Goal: Entertainment & Leisure: Consume media (video, audio)

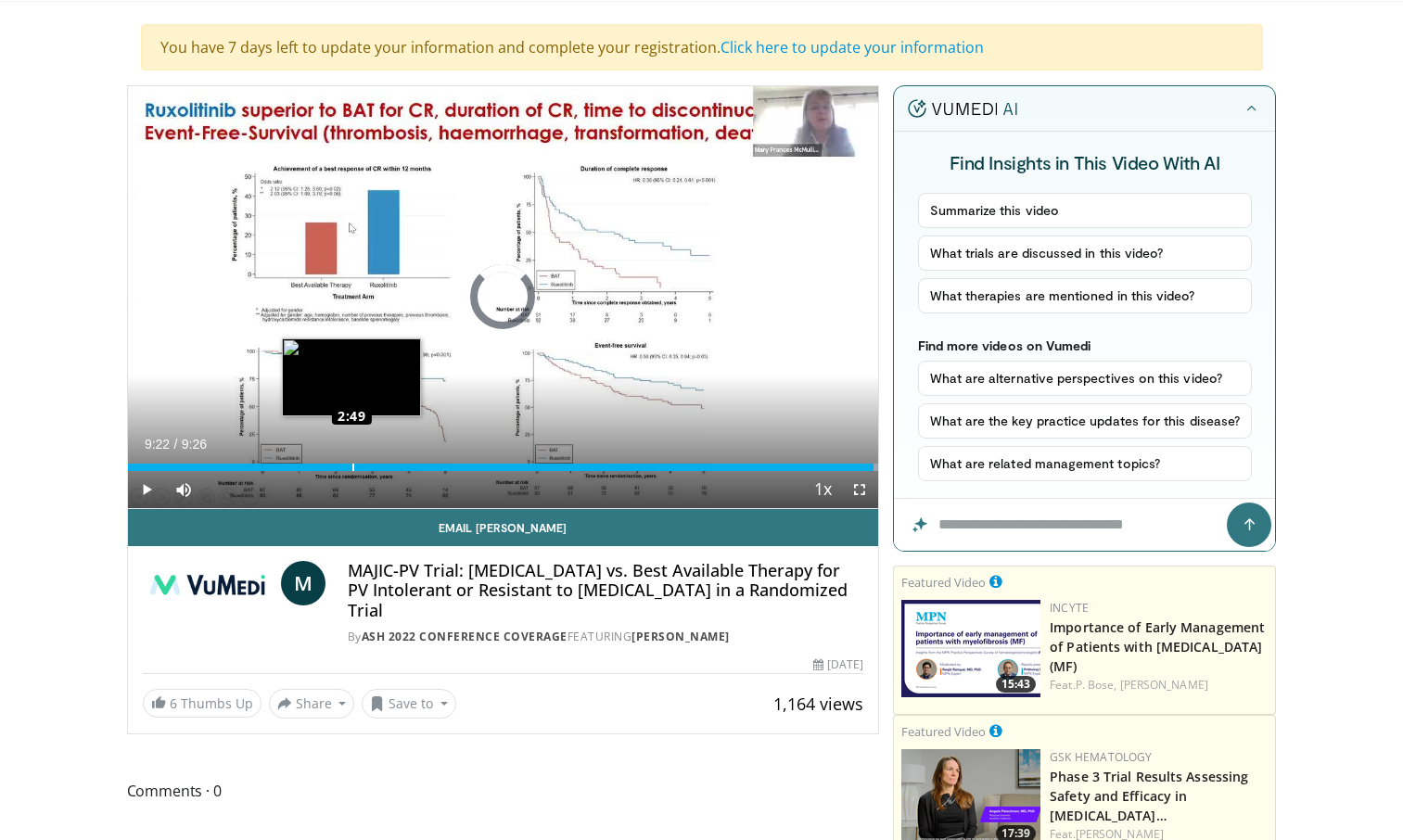
click at [351, 464] on div "Loaded : 100.00% 2:49 2:49" at bounding box center [503, 468] width 751 height 8
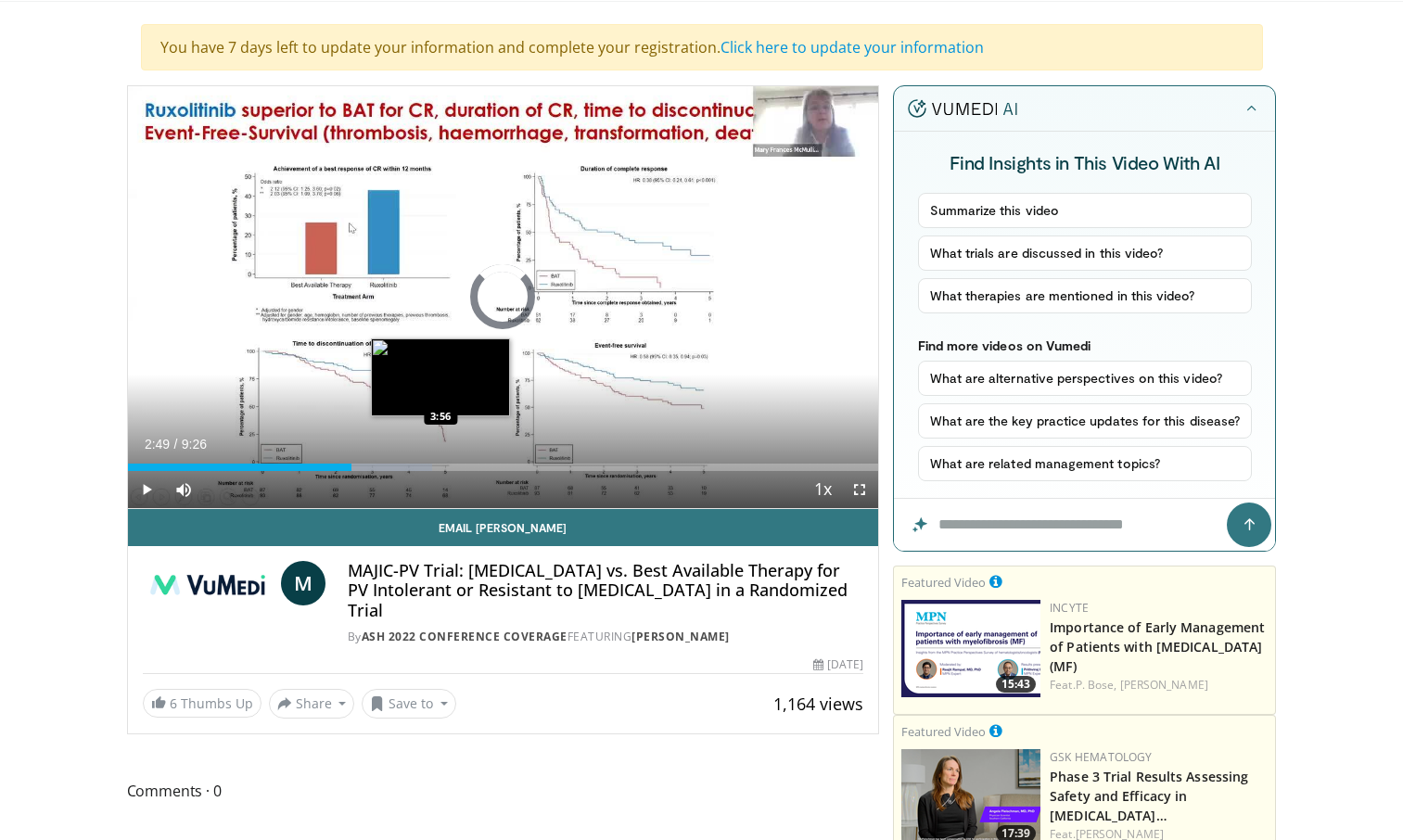
click at [440, 461] on div "Loaded : 40.62% 2:49 3:56" at bounding box center [503, 462] width 751 height 17
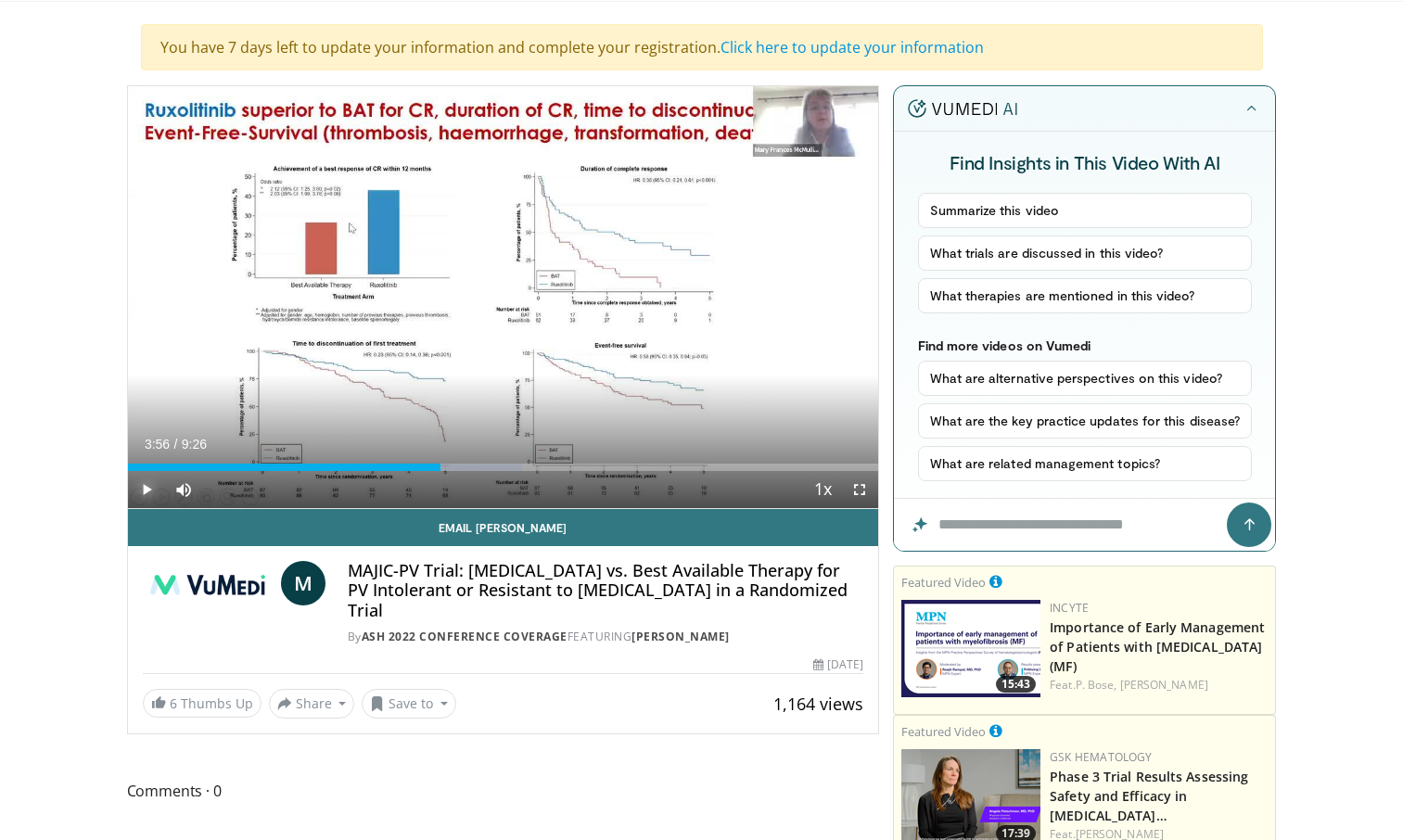
click at [151, 479] on span "Video Player" at bounding box center [146, 489] width 37 height 37
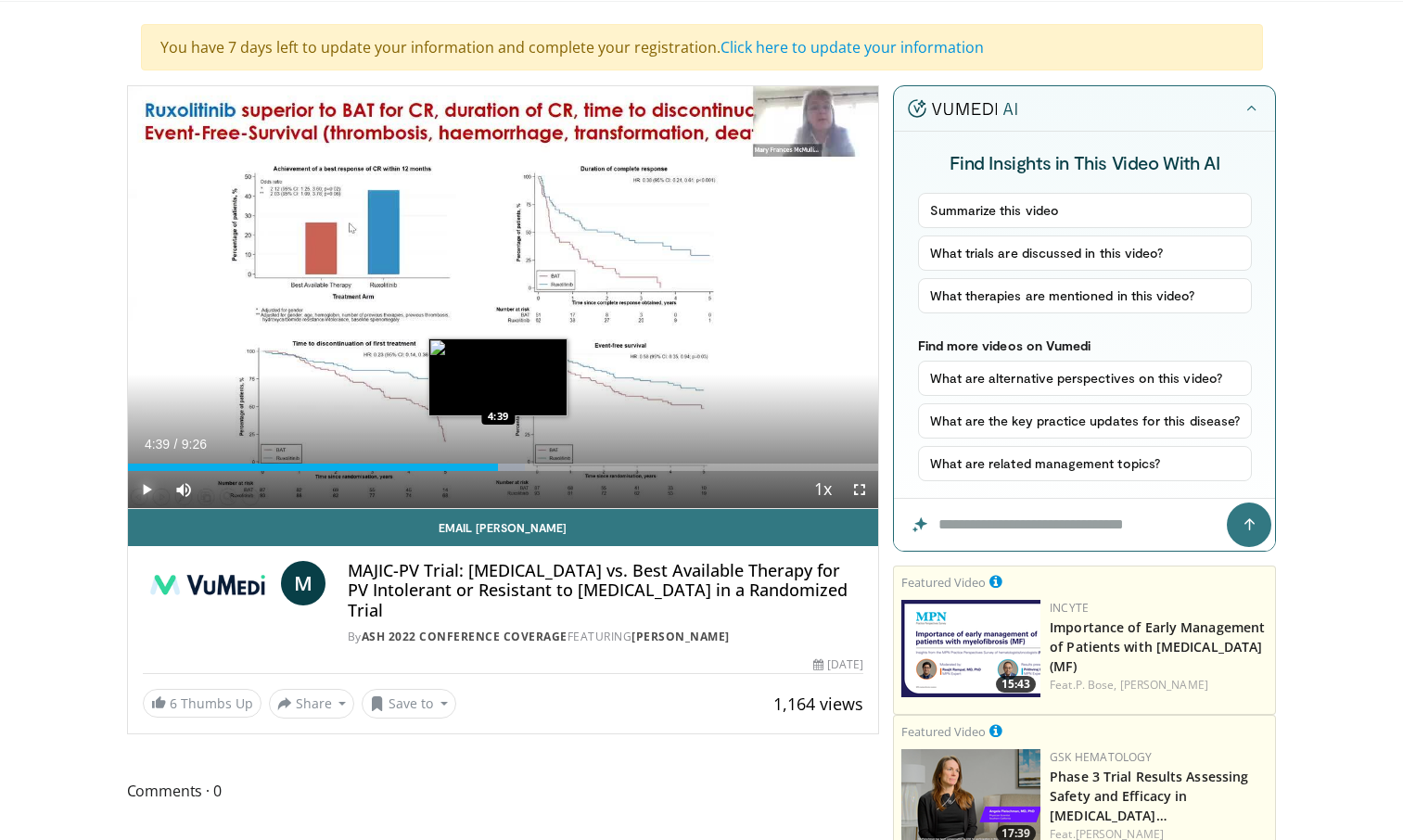
click at [498, 468] on div "Loaded : 52.98% 4:39 4:39" at bounding box center [503, 468] width 751 height 8
click at [530, 472] on video-js "**********" at bounding box center [503, 298] width 751 height 423
click at [520, 469] on div "Loaded : 61.30% 4:43 4:55" at bounding box center [503, 468] width 751 height 8
click at [546, 475] on div "Current Time 4:56 / Duration 9:26 Pause Skip Backward Skip Forward Mute 0% Load…" at bounding box center [503, 489] width 751 height 37
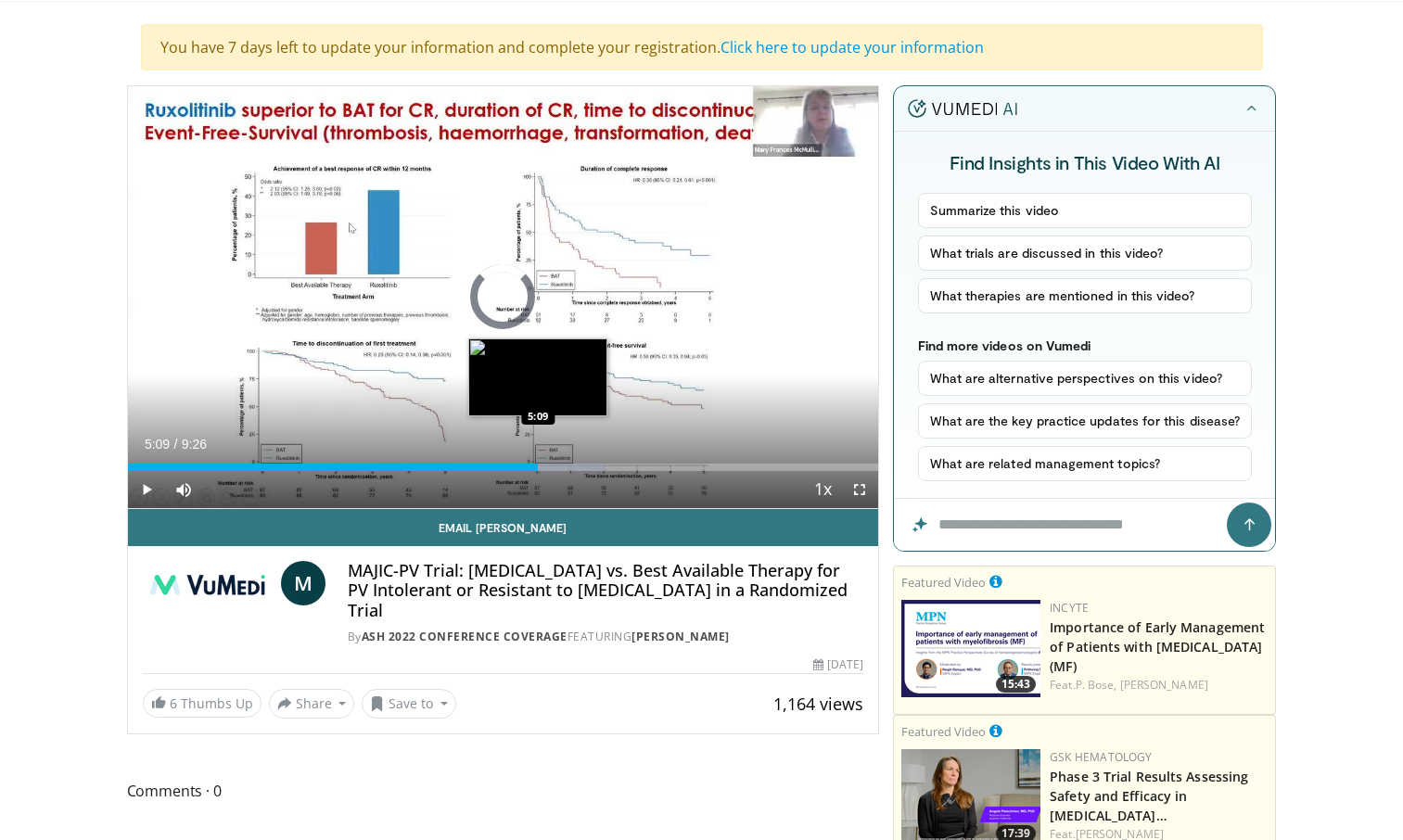
click at [538, 461] on div "Loaded : 63.57% 5:09 5:09" at bounding box center [503, 462] width 751 height 17
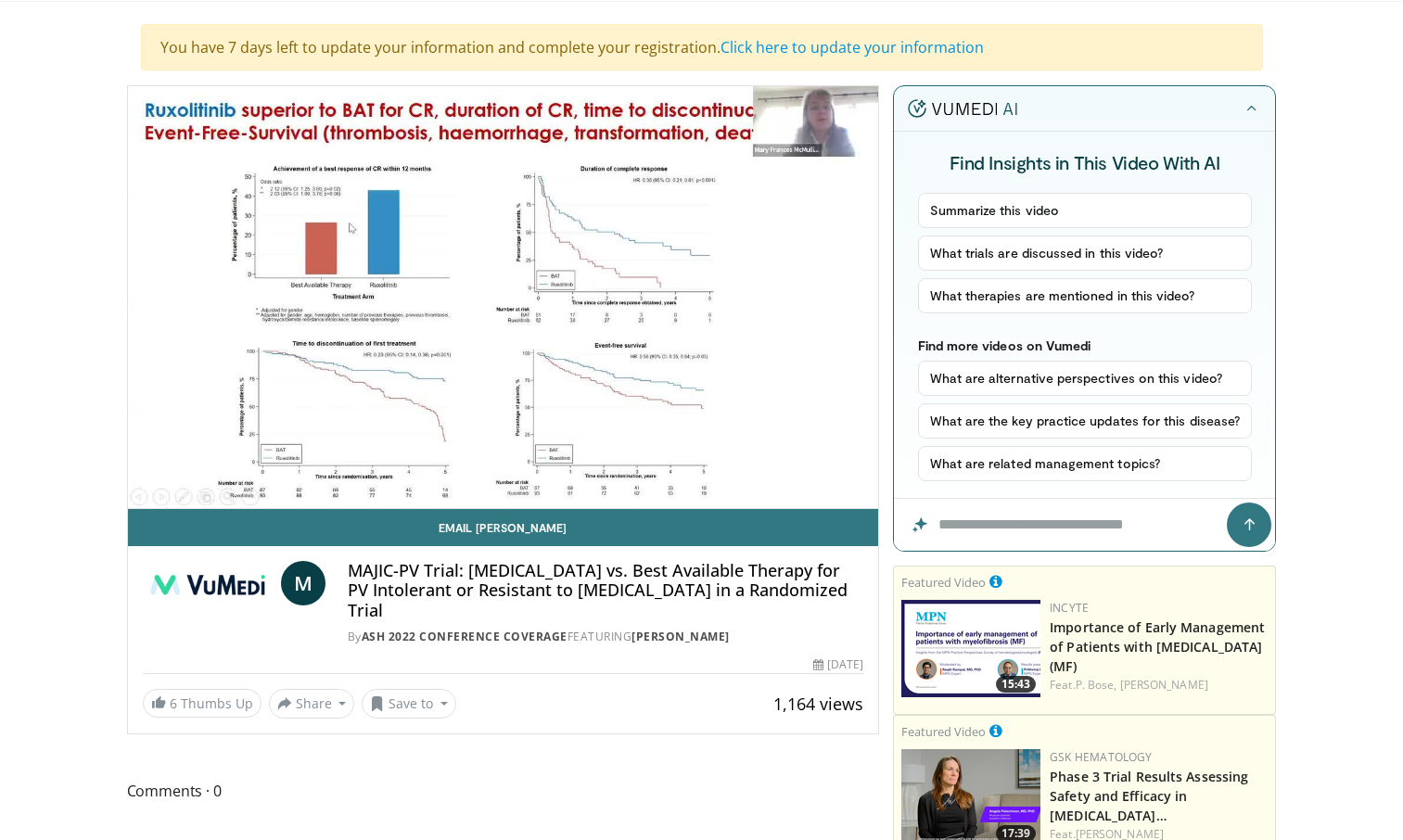
click at [538, 461] on video-js "**********" at bounding box center [503, 298] width 751 height 423
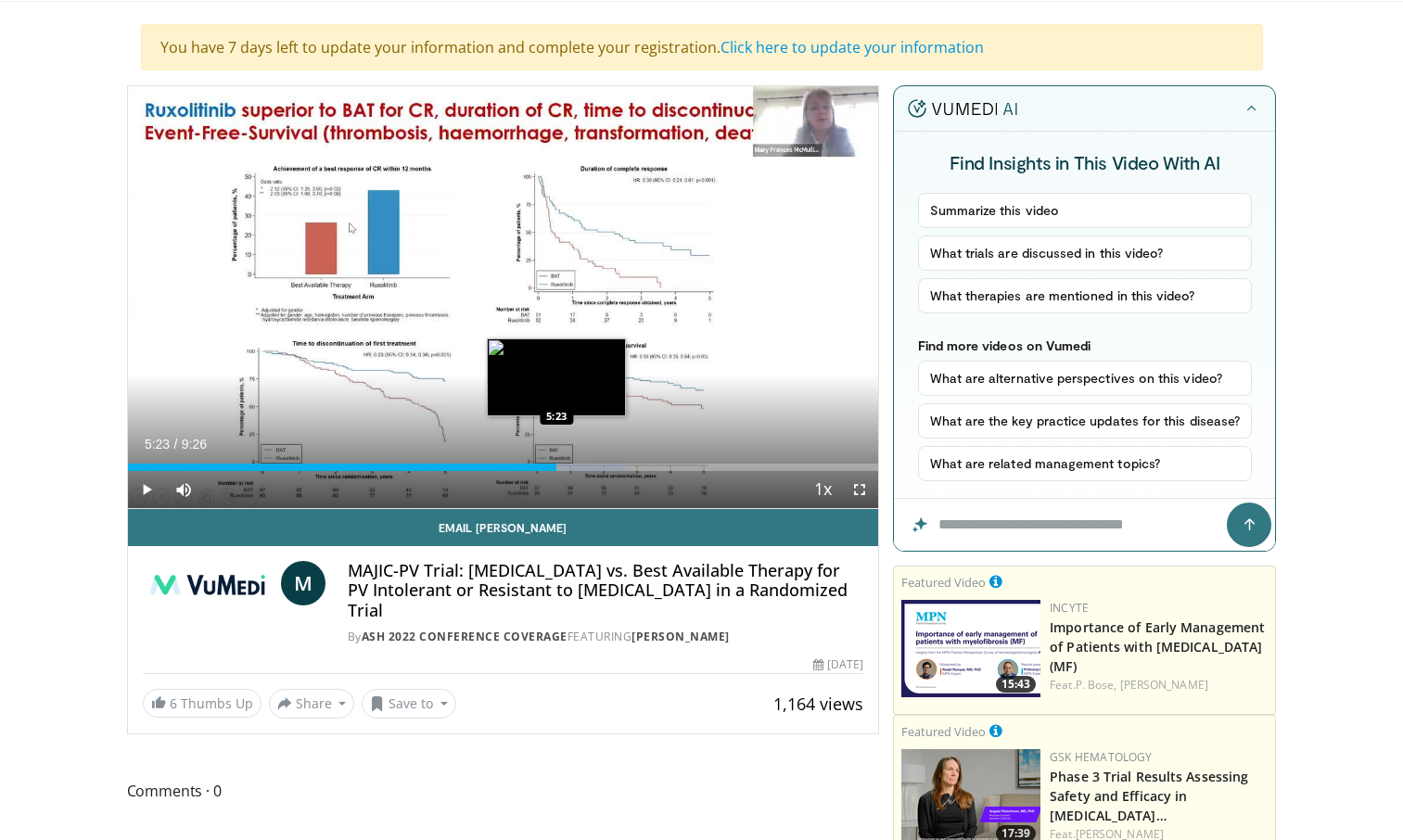
click at [556, 462] on div "Loaded : 66.55% 5:23 5:23" at bounding box center [503, 462] width 751 height 17
click at [567, 462] on div "Loaded : 68.87% 5:31 5:31" at bounding box center [503, 462] width 751 height 17
click at [582, 462] on div "Loaded : 70.06% 5:33 5:41" at bounding box center [503, 462] width 751 height 17
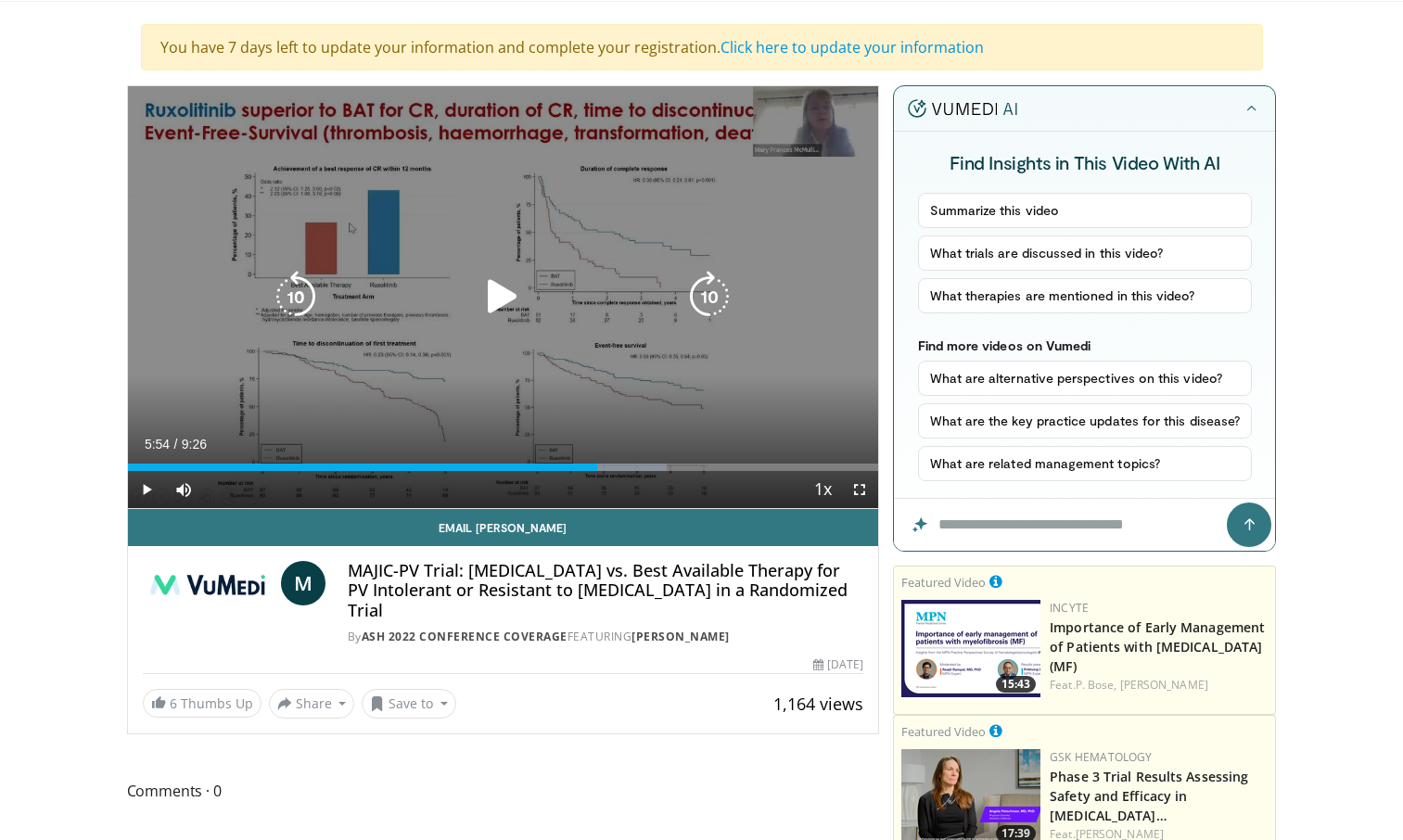
click at [597, 462] on div "Loaded : 71.81% 5:54 5:41" at bounding box center [503, 462] width 751 height 17
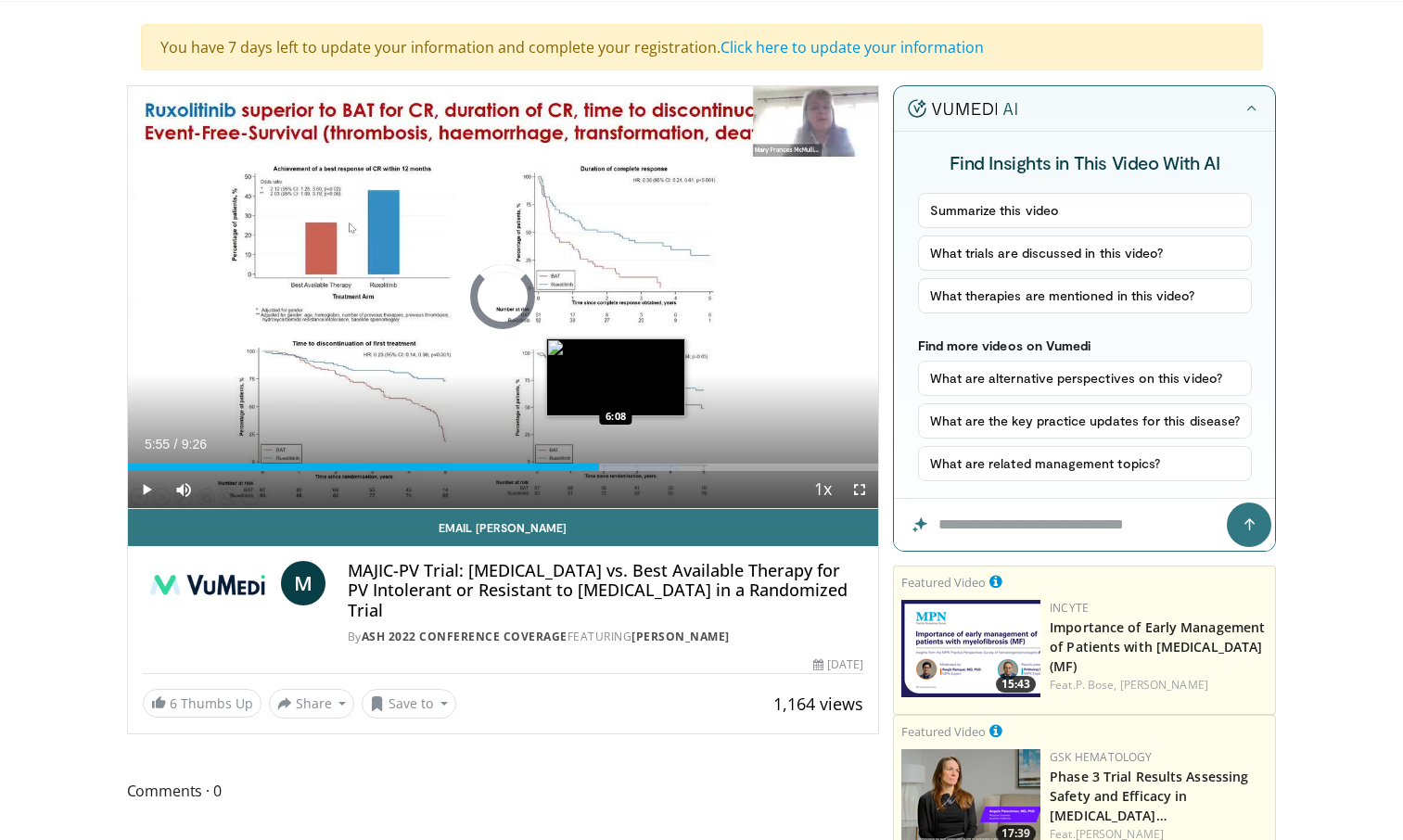
click at [615, 462] on div "Loaded : 73.56% 5:55 6:08" at bounding box center [503, 462] width 751 height 17
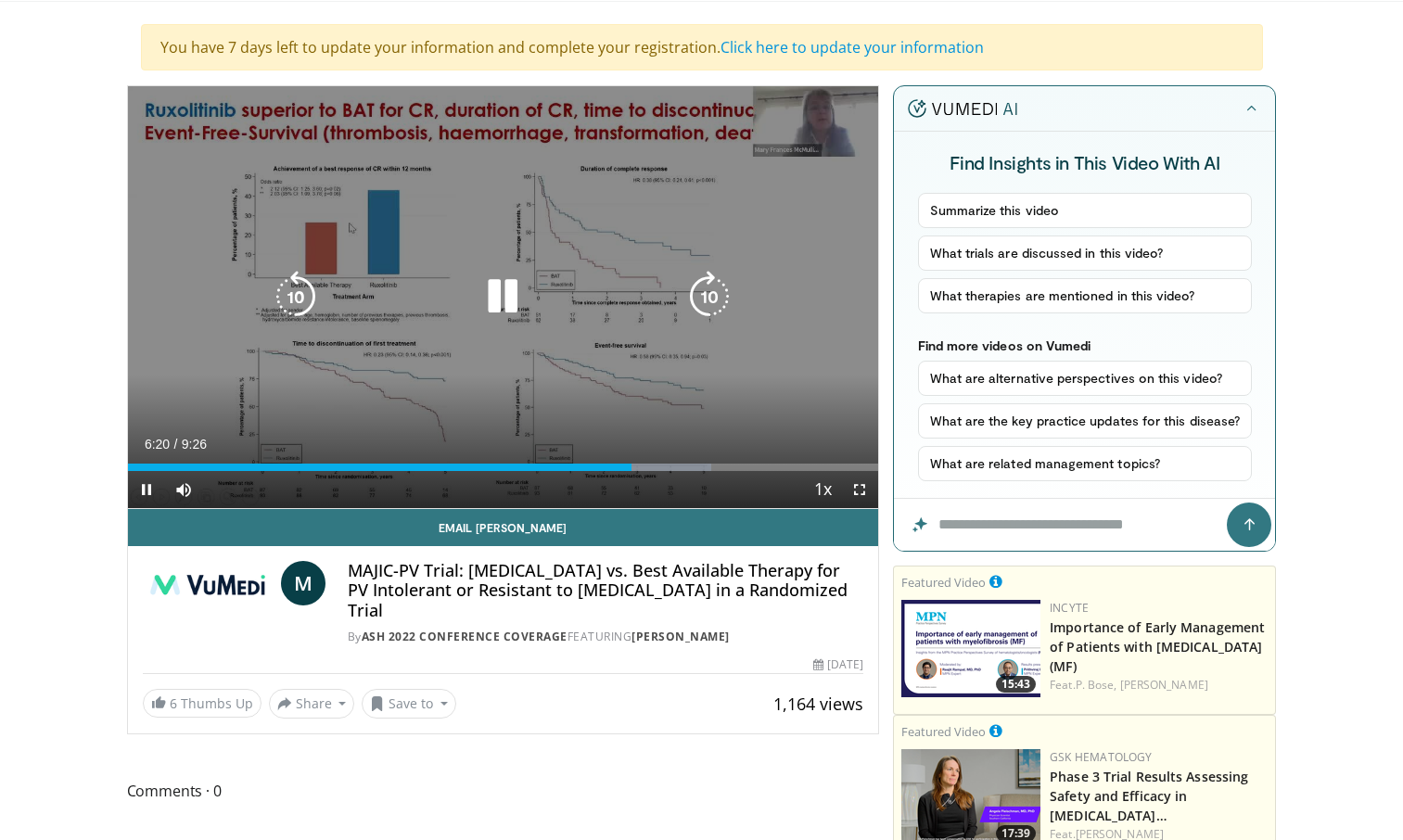
click at [506, 305] on icon "Video Player" at bounding box center [502, 297] width 52 height 52
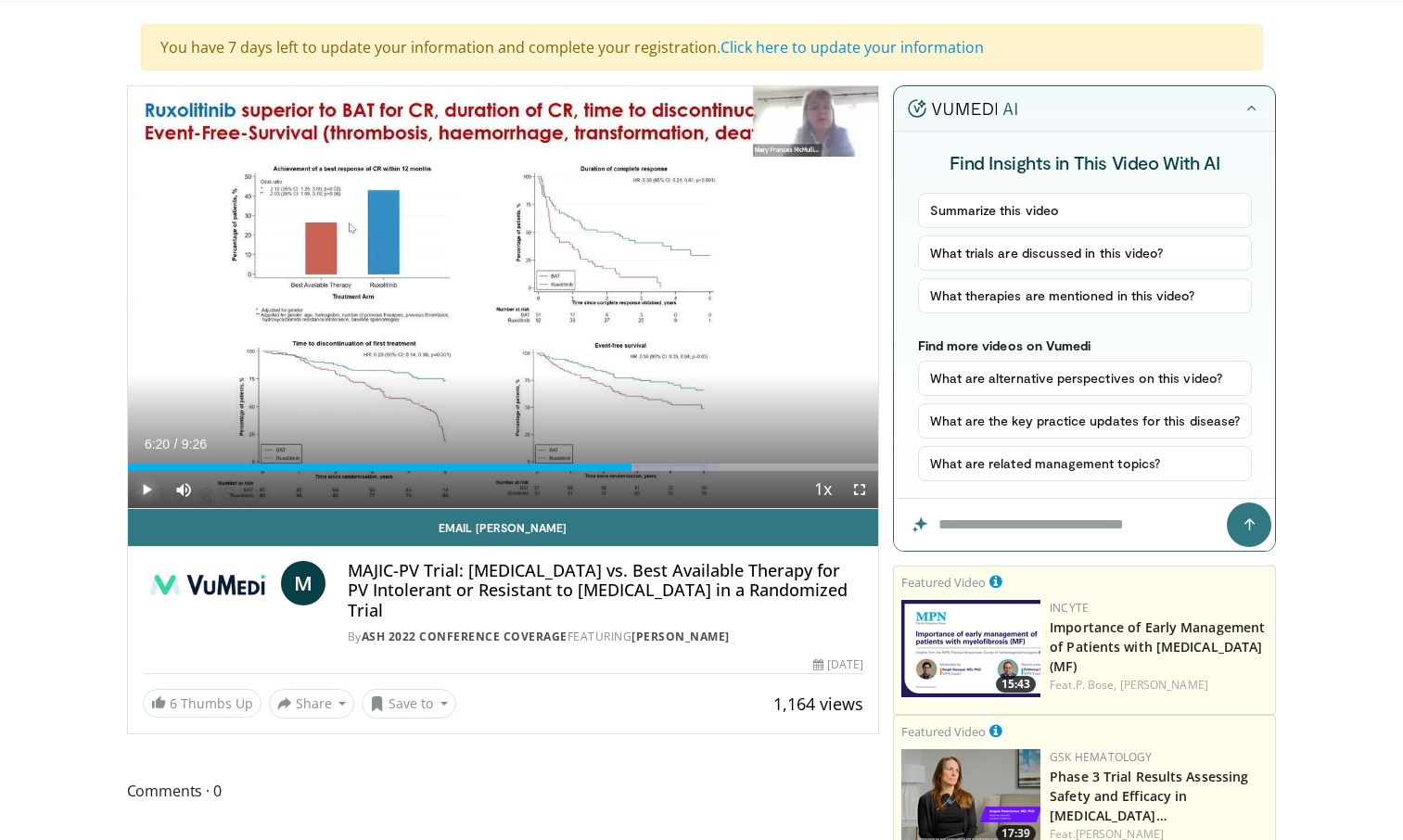
click at [151, 478] on span "Video Player" at bounding box center [146, 489] width 37 height 37
click at [644, 461] on div "Loaded : 81.23% 6:37 6:30" at bounding box center [503, 462] width 751 height 17
click at [639, 464] on div "6:25" at bounding box center [384, 468] width 512 height 8
click at [630, 466] on div "6:18" at bounding box center [379, 468] width 502 height 8
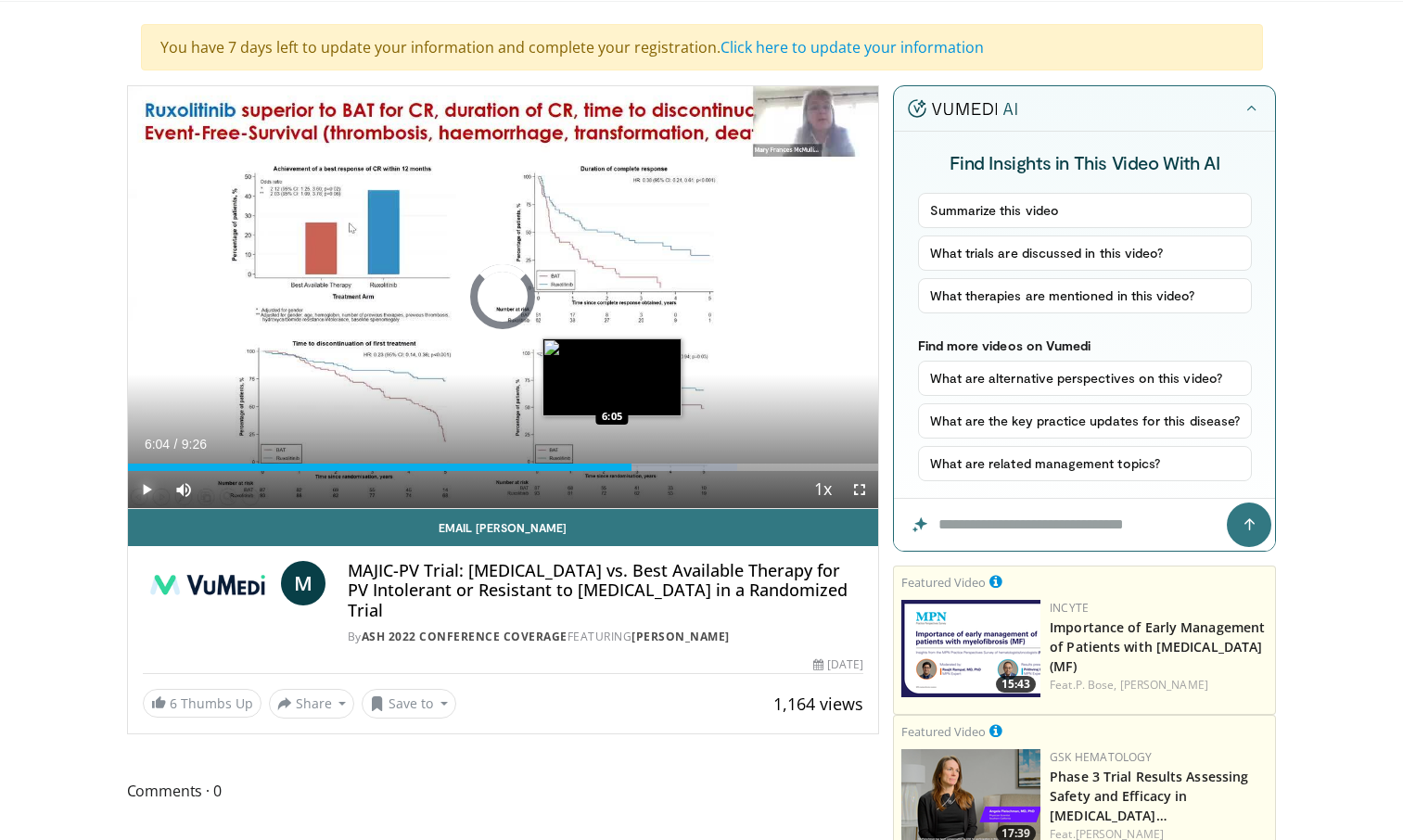
click at [612, 469] on div "6:04" at bounding box center [380, 468] width 503 height 8
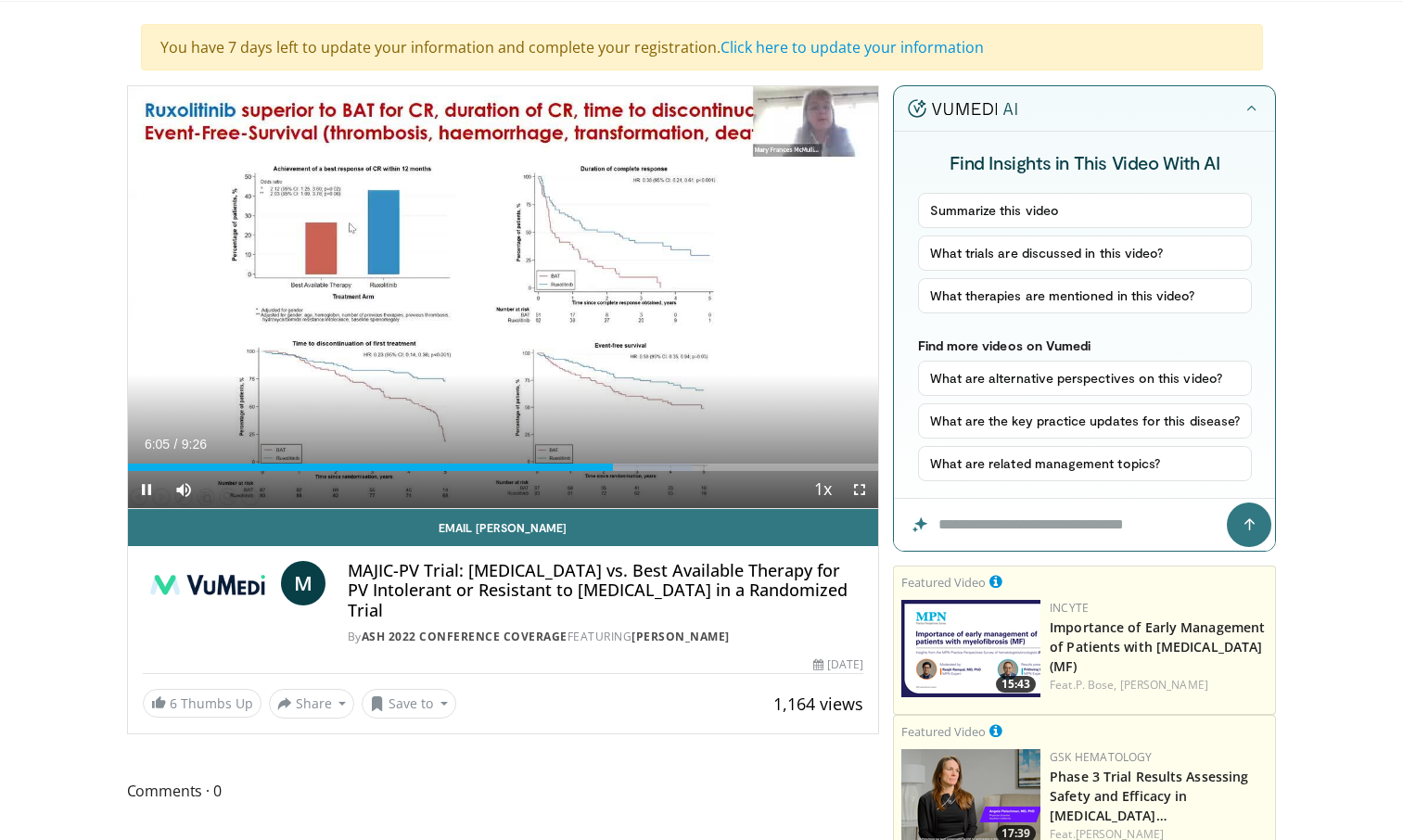
click at [588, 471] on div "Current Time 6:05 / Duration 9:26 Pause Skip Backward Skip Forward Mute 0% Load…" at bounding box center [503, 489] width 751 height 37
click at [606, 464] on div "6:00" at bounding box center [367, 468] width 479 height 8
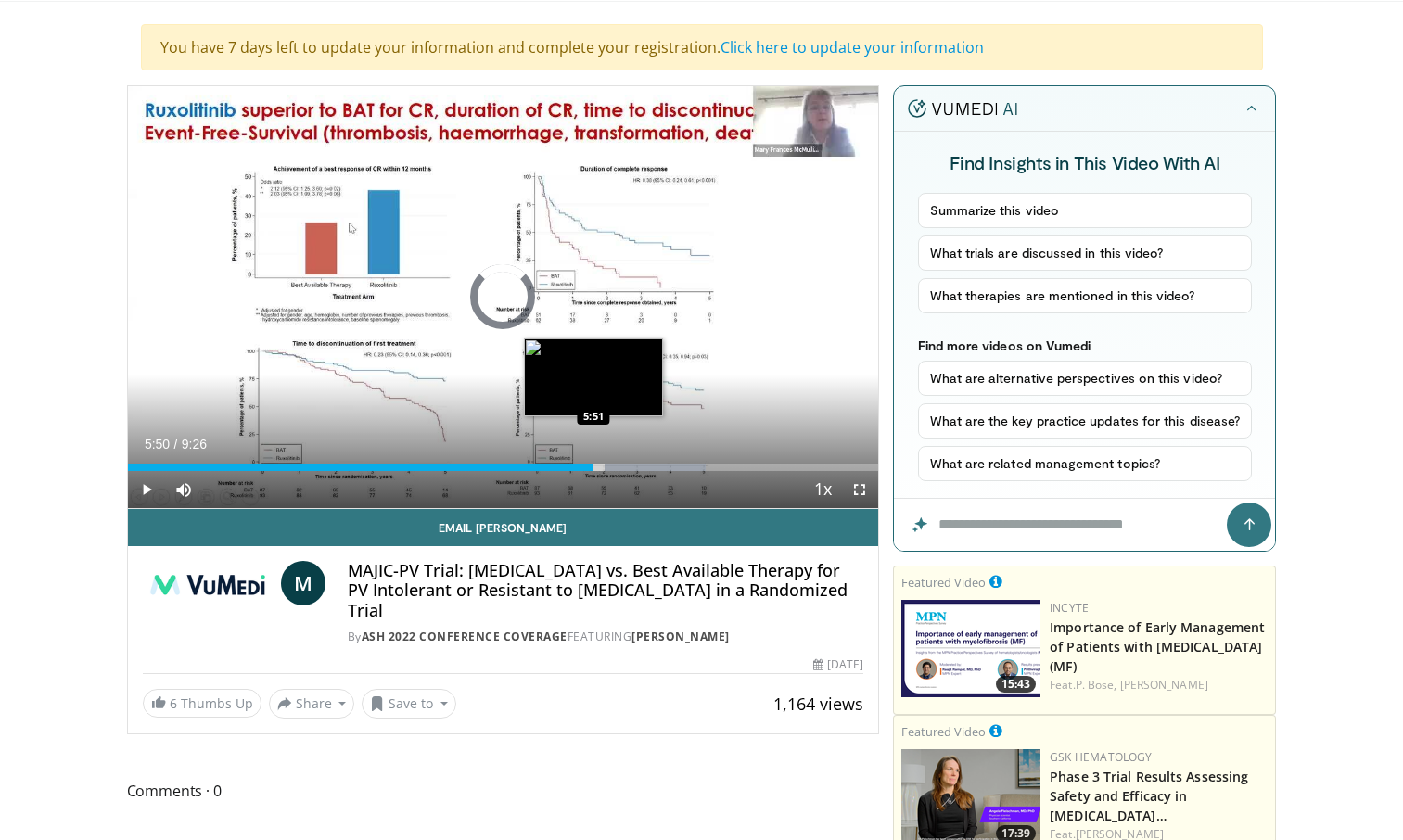
click at [592, 467] on div "6:02" at bounding box center [361, 468] width 465 height 8
click at [619, 465] on div "Loaded : 92.83% 6:11 6:11" at bounding box center [503, 468] width 751 height 8
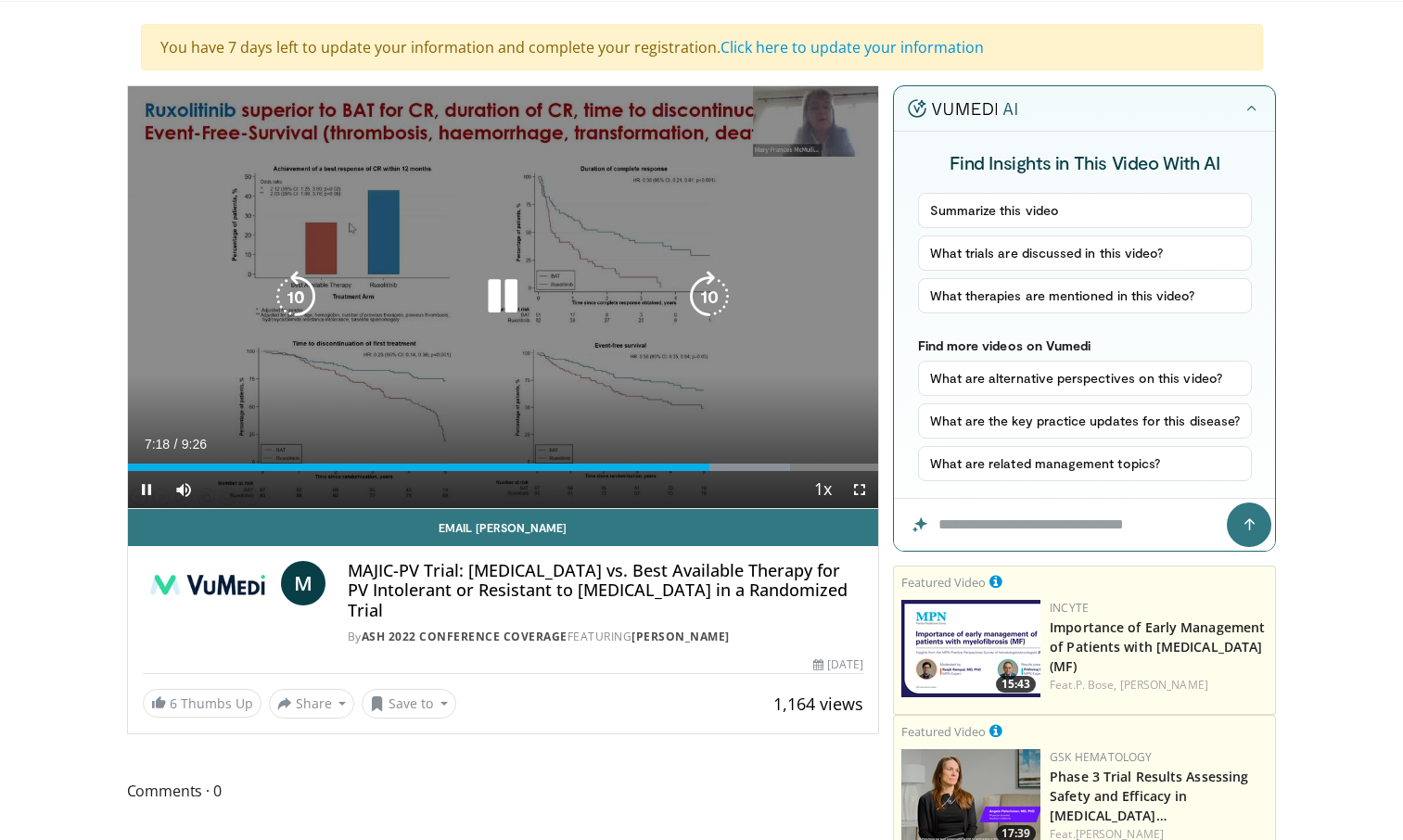
click at [499, 269] on div "10 seconds Tap to unmute" at bounding box center [503, 297] width 751 height 422
